Goal: Use online tool/utility: Use online tool/utility

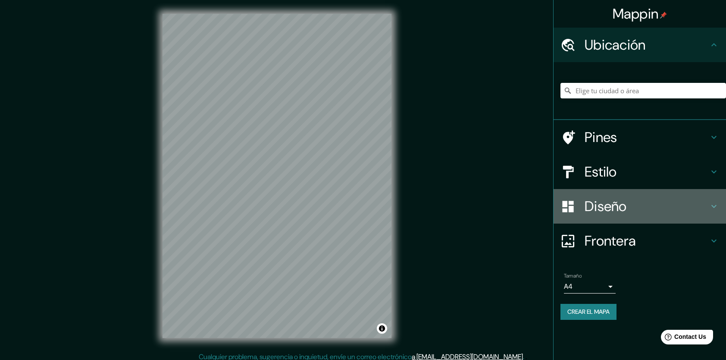
click at [707, 205] on h4 "Diseño" at bounding box center [647, 205] width 124 height 17
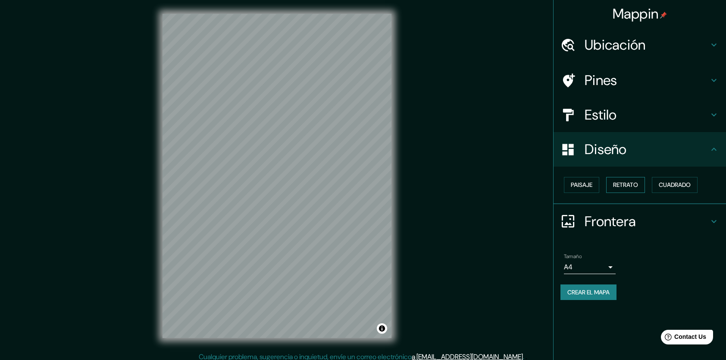
click at [611, 185] on button "Retrato" at bounding box center [625, 185] width 39 height 16
click at [677, 185] on font "Cuadrado" at bounding box center [675, 184] width 32 height 11
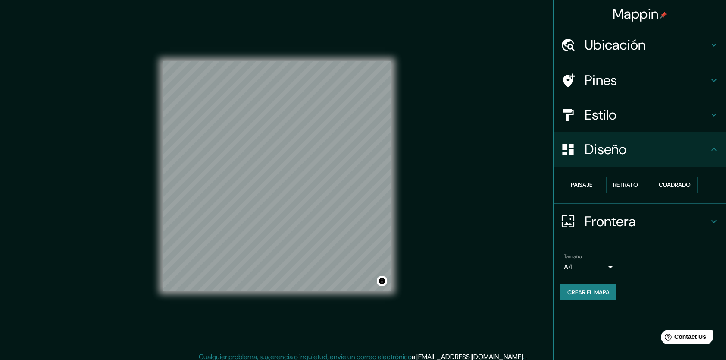
click at [715, 40] on icon at bounding box center [714, 45] width 10 height 10
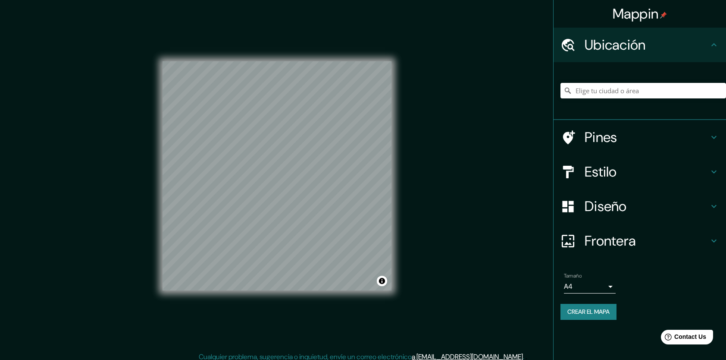
click at [714, 43] on icon at bounding box center [714, 45] width 10 height 10
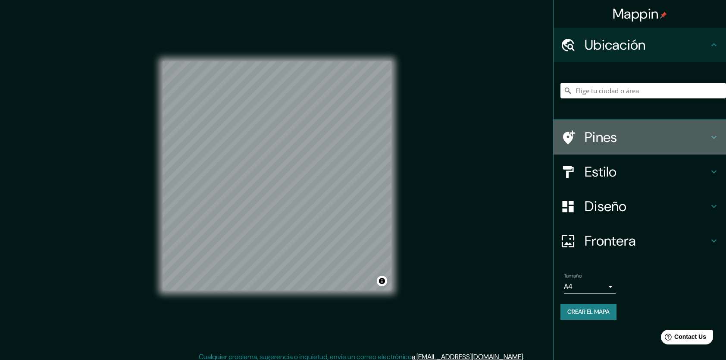
click at [694, 128] on h4 "Pines" at bounding box center [647, 136] width 124 height 17
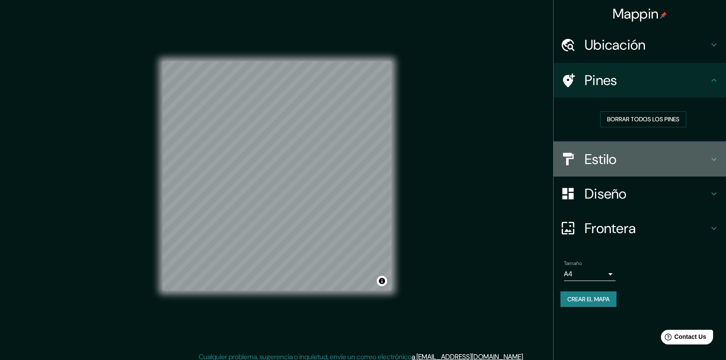
click at [689, 162] on h4 "Estilo" at bounding box center [647, 158] width 124 height 17
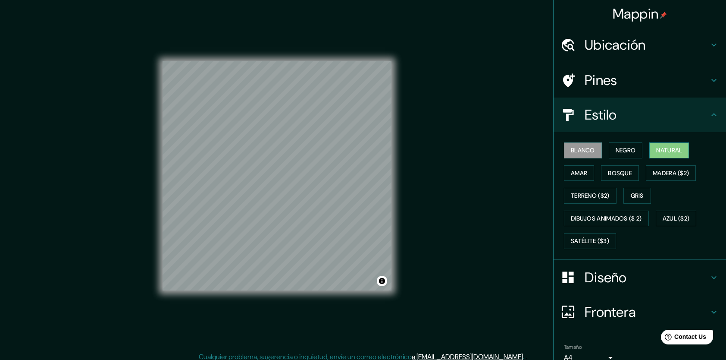
click at [667, 155] on font "Natural" at bounding box center [669, 150] width 26 height 11
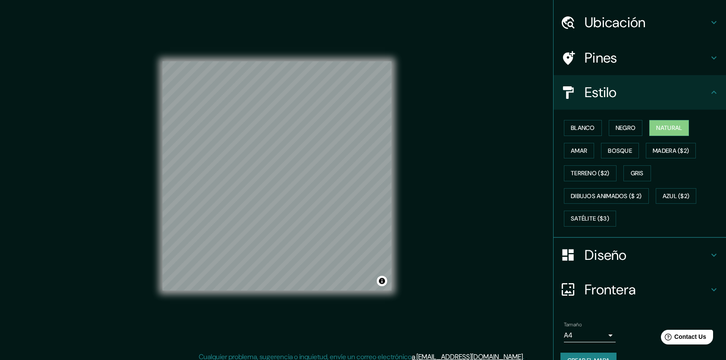
scroll to position [39, 0]
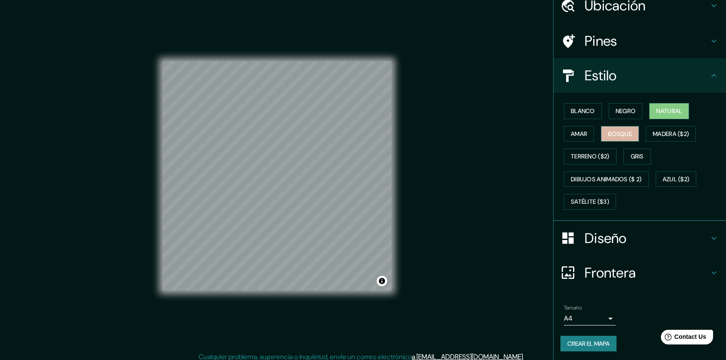
click at [608, 128] on font "Bosque" at bounding box center [620, 133] width 24 height 11
click at [664, 109] on font "Natural" at bounding box center [669, 111] width 26 height 11
click at [569, 127] on button "Amar" at bounding box center [579, 134] width 30 height 16
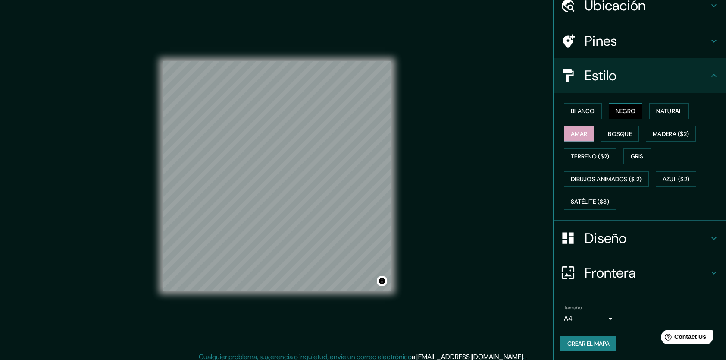
drag, startPoint x: 617, startPoint y: 104, endPoint x: 623, endPoint y: 104, distance: 6.1
click at [617, 104] on button "Negro" at bounding box center [626, 111] width 34 height 16
click at [673, 101] on div "Blanco Negro Natural Amar Bosque Madera ($2) Terreno ($2) Gris Dibujos animados…" at bounding box center [643, 156] width 166 height 113
click at [675, 109] on font "Natural" at bounding box center [669, 111] width 26 height 11
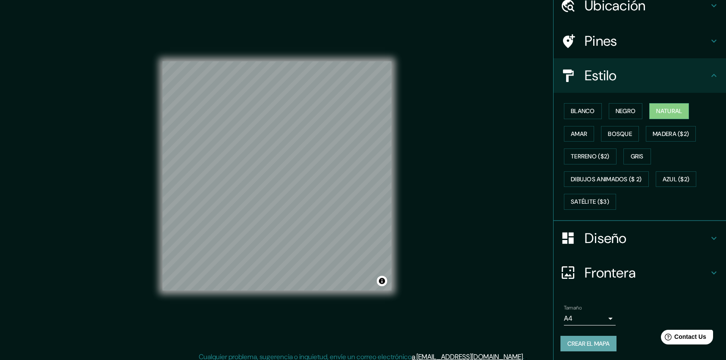
click at [574, 338] on font "Crear el mapa" at bounding box center [588, 343] width 42 height 11
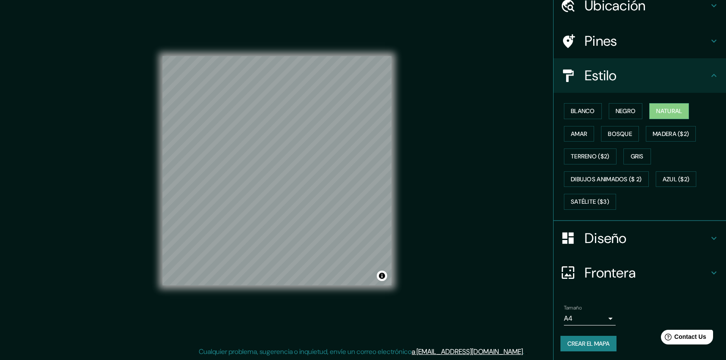
click at [584, 344] on font "Crear el mapa" at bounding box center [588, 343] width 42 height 11
click at [595, 345] on font "Crear el mapa" at bounding box center [588, 343] width 42 height 11
click at [383, 276] on button "Alternar atribución" at bounding box center [382, 275] width 10 height 10
